Goal: Task Accomplishment & Management: Use online tool/utility

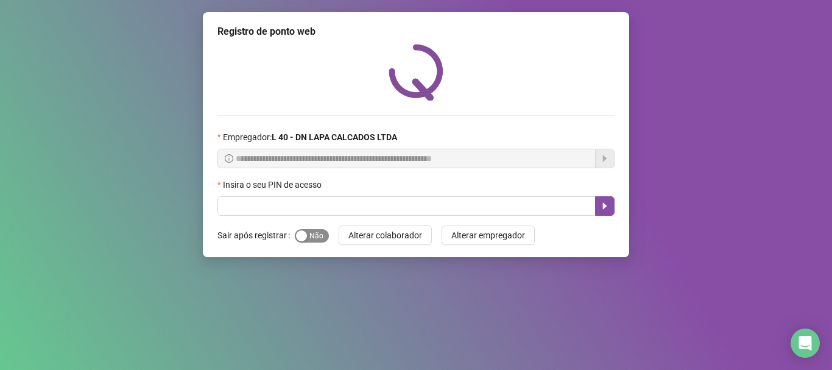
click at [305, 236] on div "button" at bounding box center [301, 235] width 11 height 11
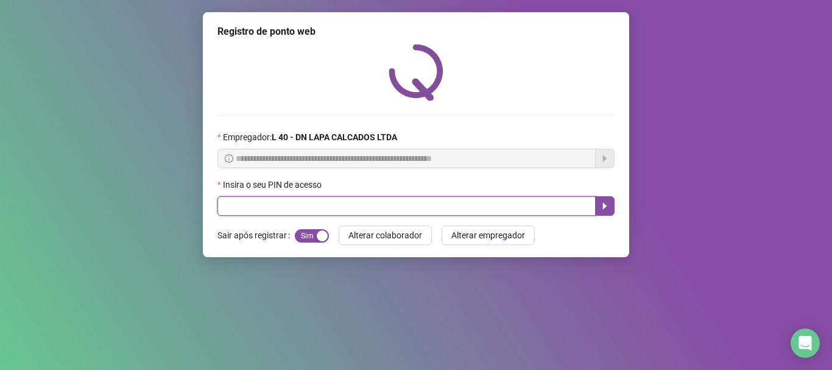
click at [294, 206] on input "text" at bounding box center [406, 205] width 378 height 19
type input "*****"
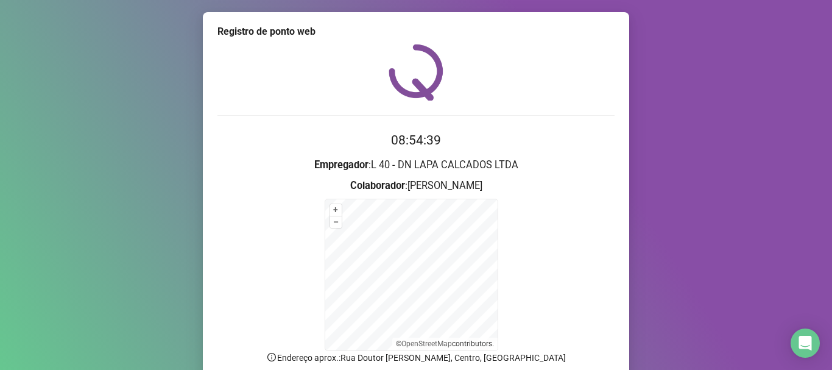
scroll to position [61, 0]
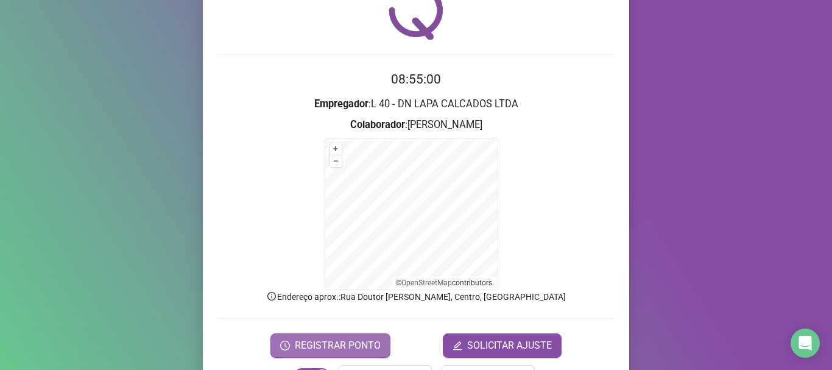
click at [337, 341] on span "REGISTRAR PONTO" at bounding box center [338, 345] width 86 height 15
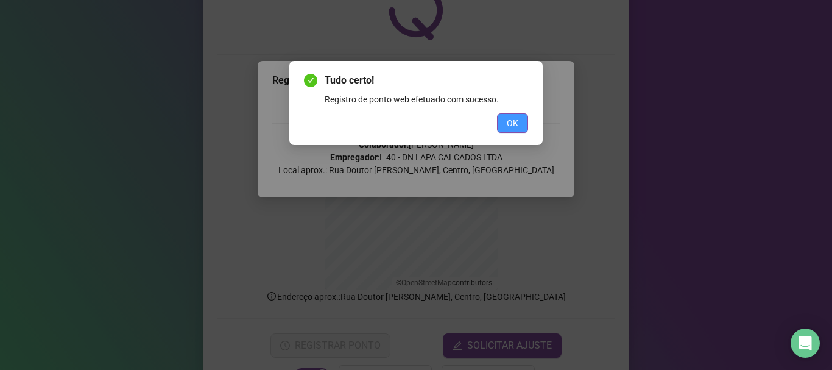
click at [516, 125] on span "OK" at bounding box center [513, 122] width 12 height 13
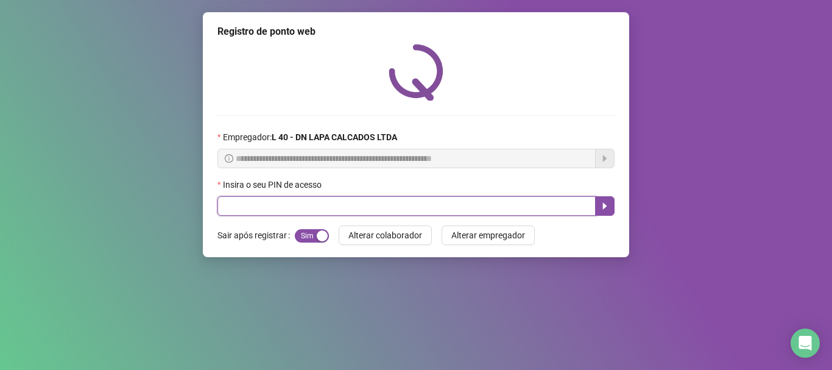
click at [332, 203] on input "text" at bounding box center [406, 205] width 378 height 19
type input "*****"
click at [611, 202] on button "button" at bounding box center [604, 205] width 19 height 19
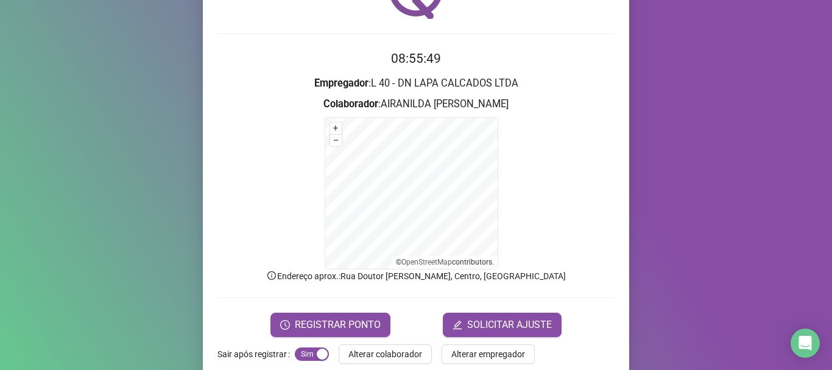
scroll to position [102, 0]
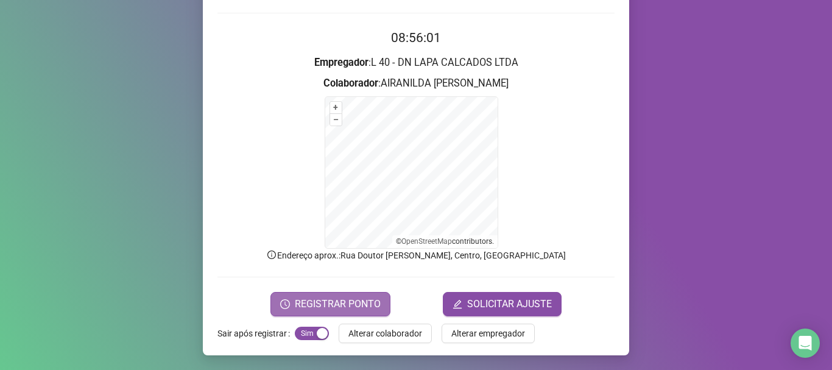
click at [313, 306] on span "REGISTRAR PONTO" at bounding box center [338, 304] width 86 height 15
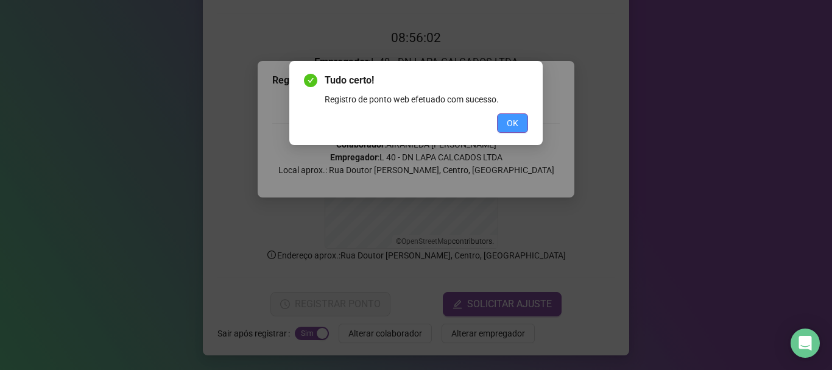
click at [520, 116] on button "OK" at bounding box center [512, 122] width 31 height 19
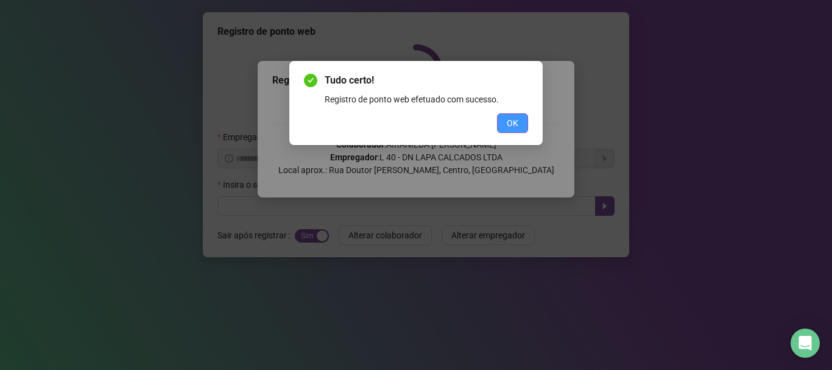
scroll to position [0, 0]
